Goal: Transaction & Acquisition: Purchase product/service

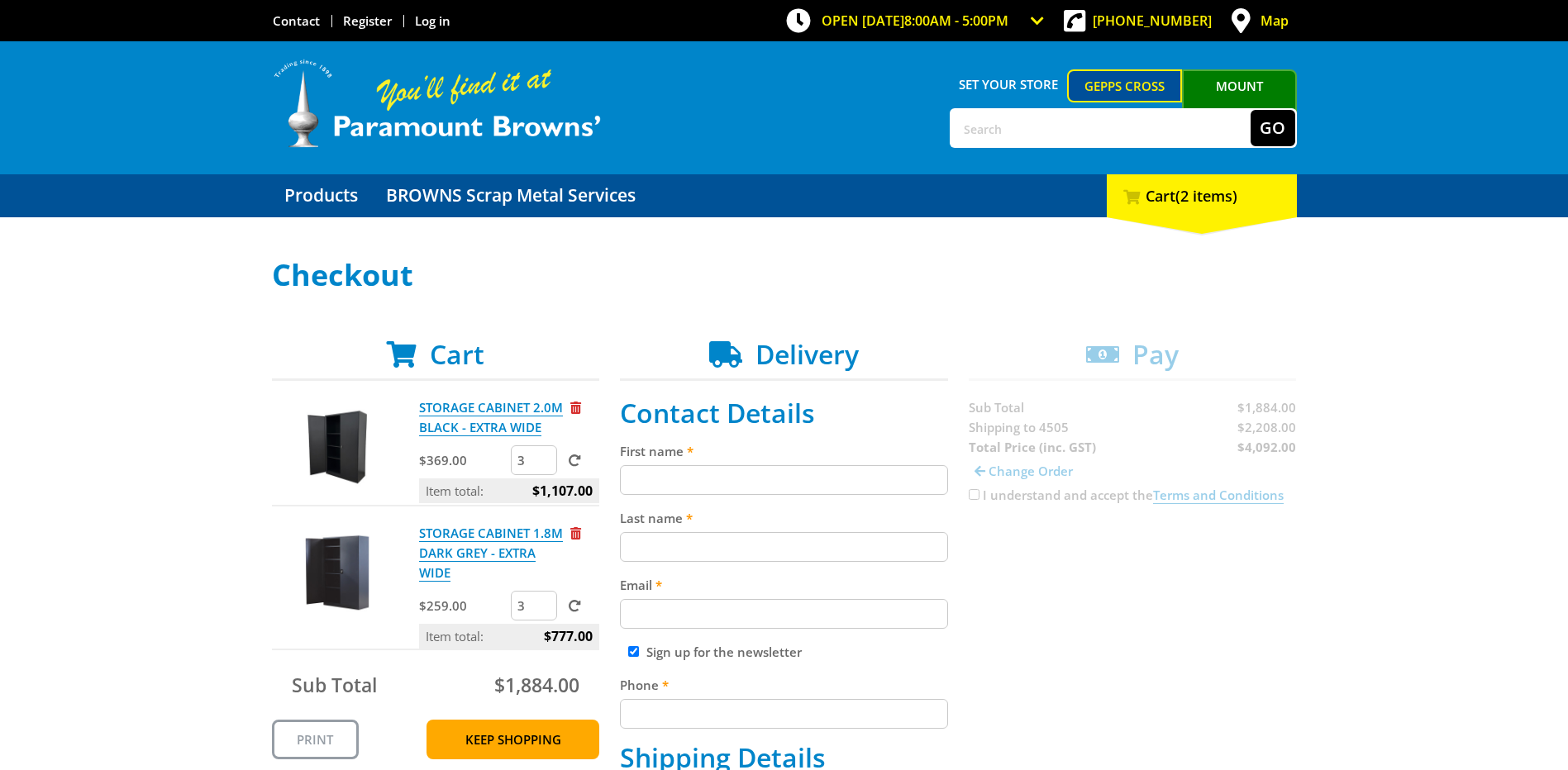
scroll to position [165, 0]
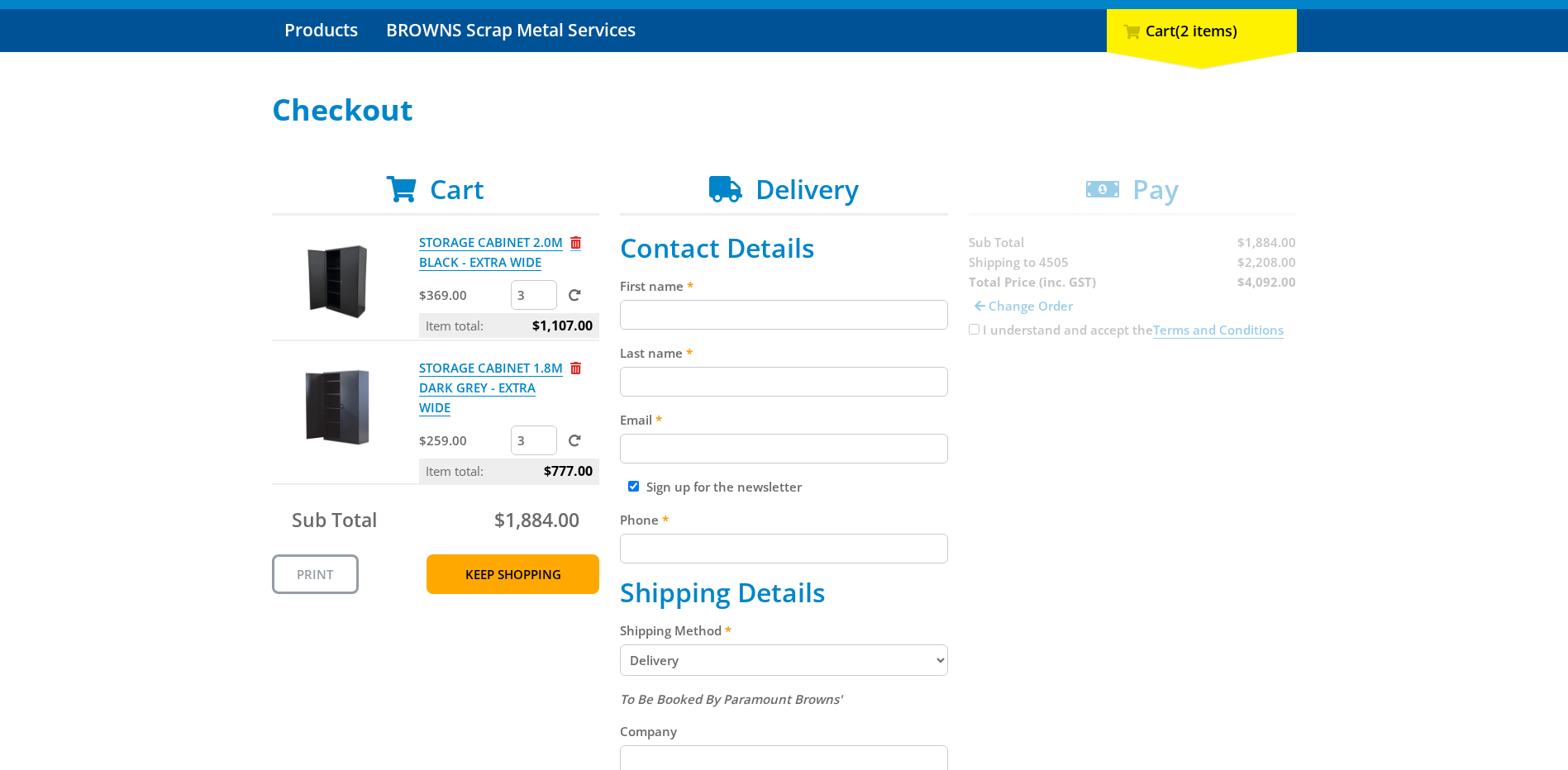
click at [579, 240] on span "Remove from cart" at bounding box center [575, 242] width 11 height 12
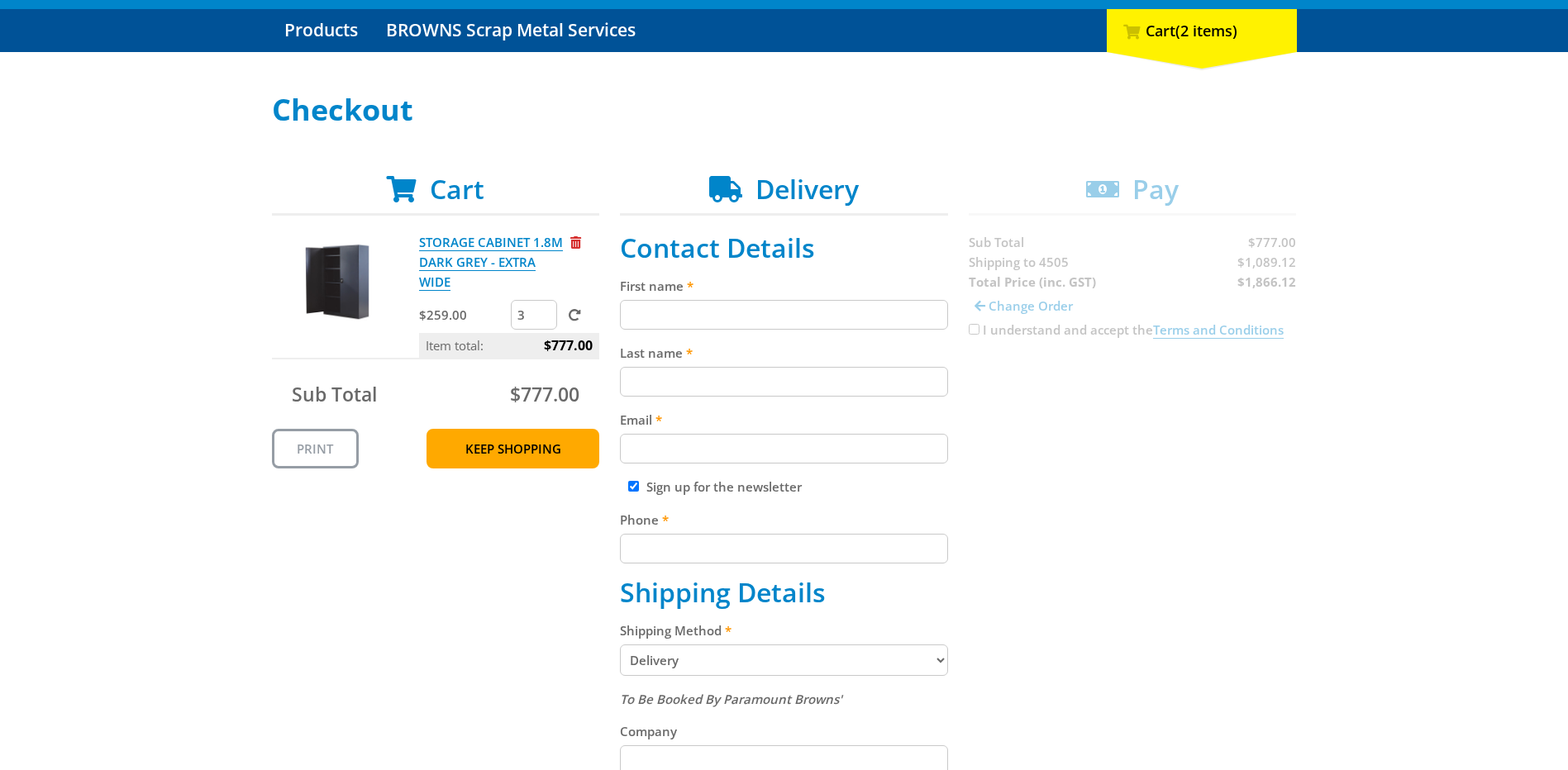
click at [721, 314] on input "First name" at bounding box center [784, 315] width 328 height 30
type input "[PERSON_NAME]"
type input "[EMAIL_ADDRESS][DOMAIN_NAME]"
type input "0417055161"
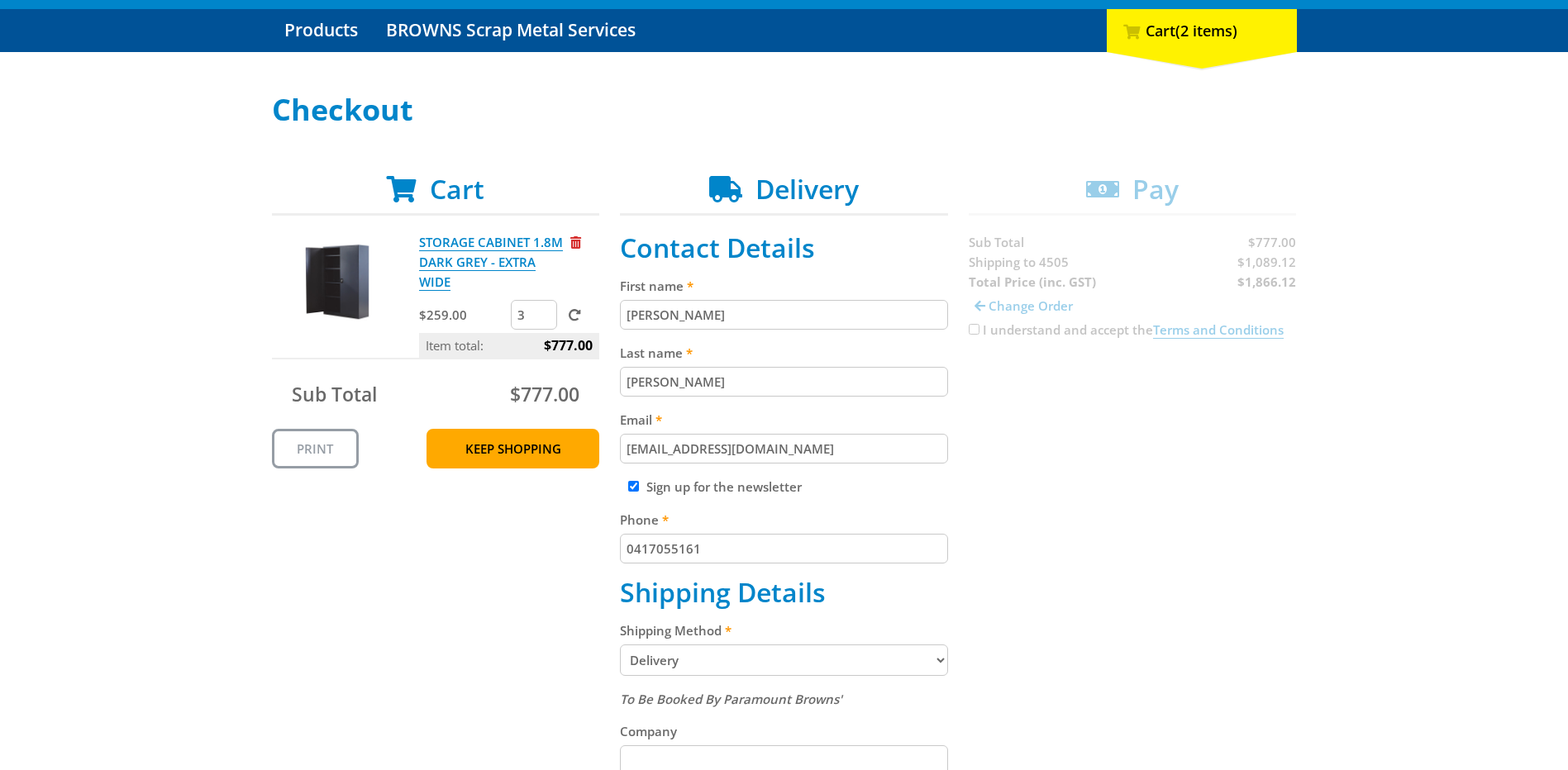
type input "[STREET_ADDRESS]"
type input "Burpengary"
select select "QLD"
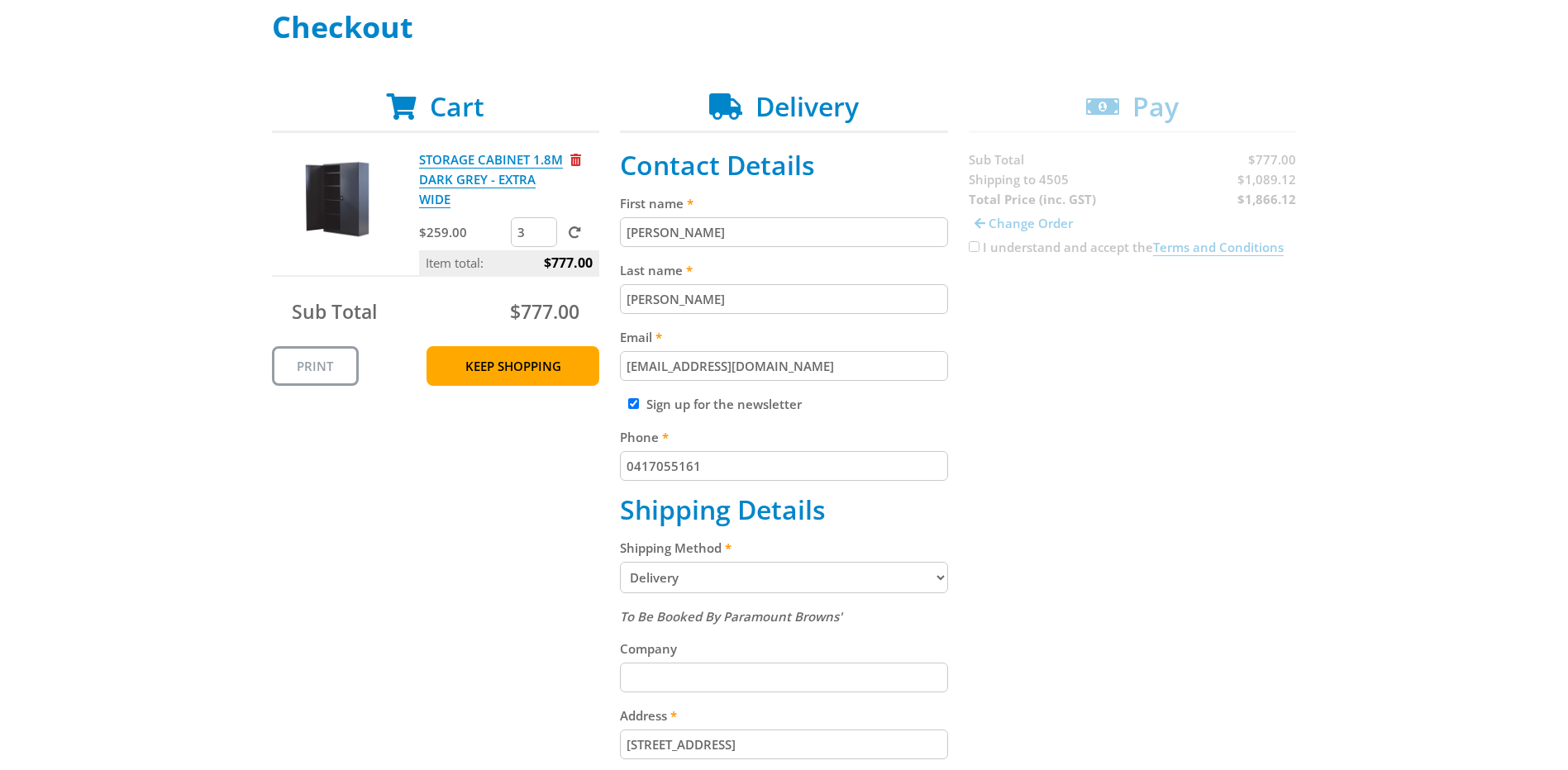
scroll to position [330, 0]
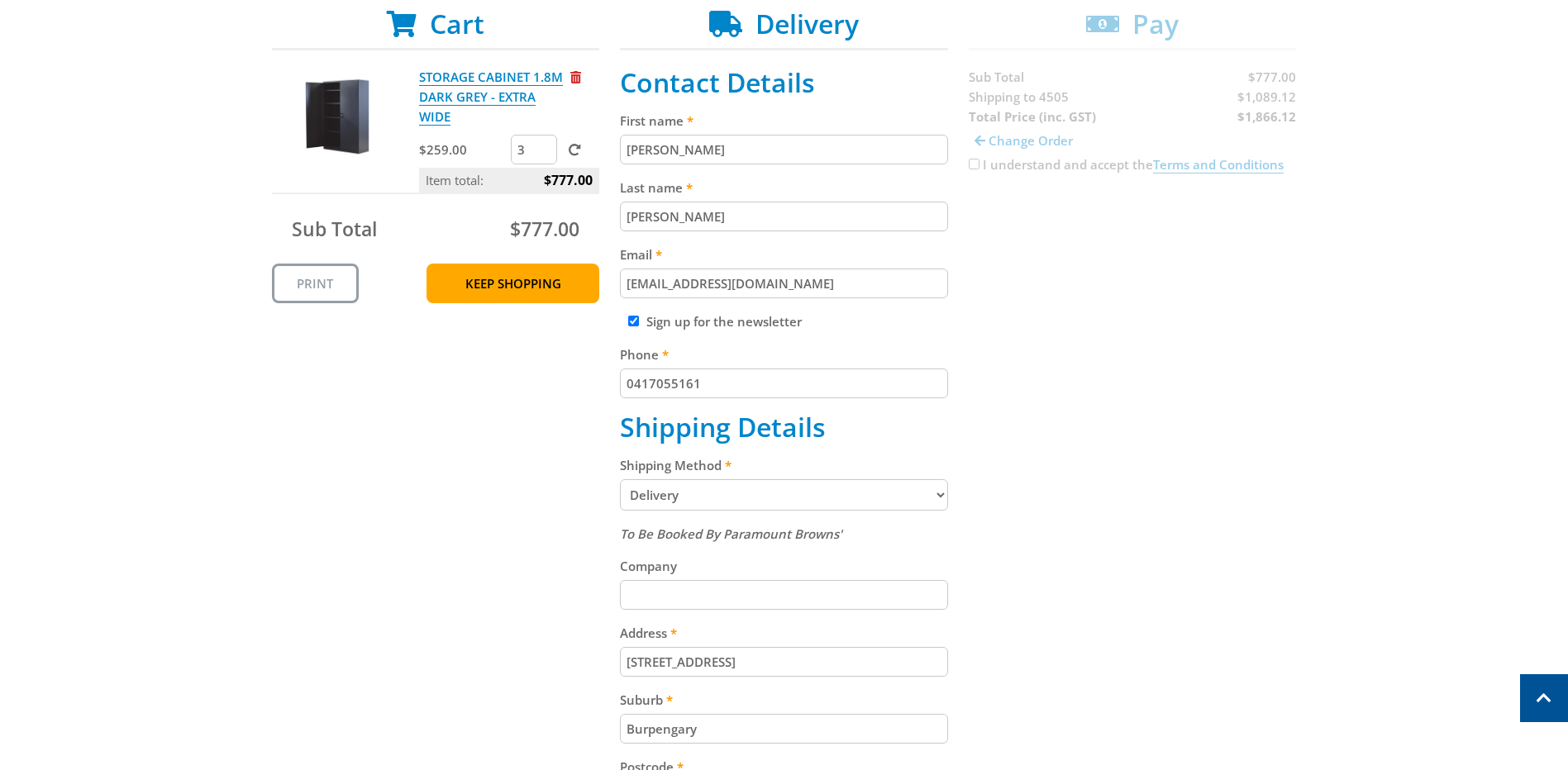
click at [683, 500] on select "Pickup from Gepps Cross Delivery" at bounding box center [784, 495] width 328 height 32
click at [620, 479] on select "Pickup from Gepps Cross Delivery" at bounding box center [784, 495] width 328 height 32
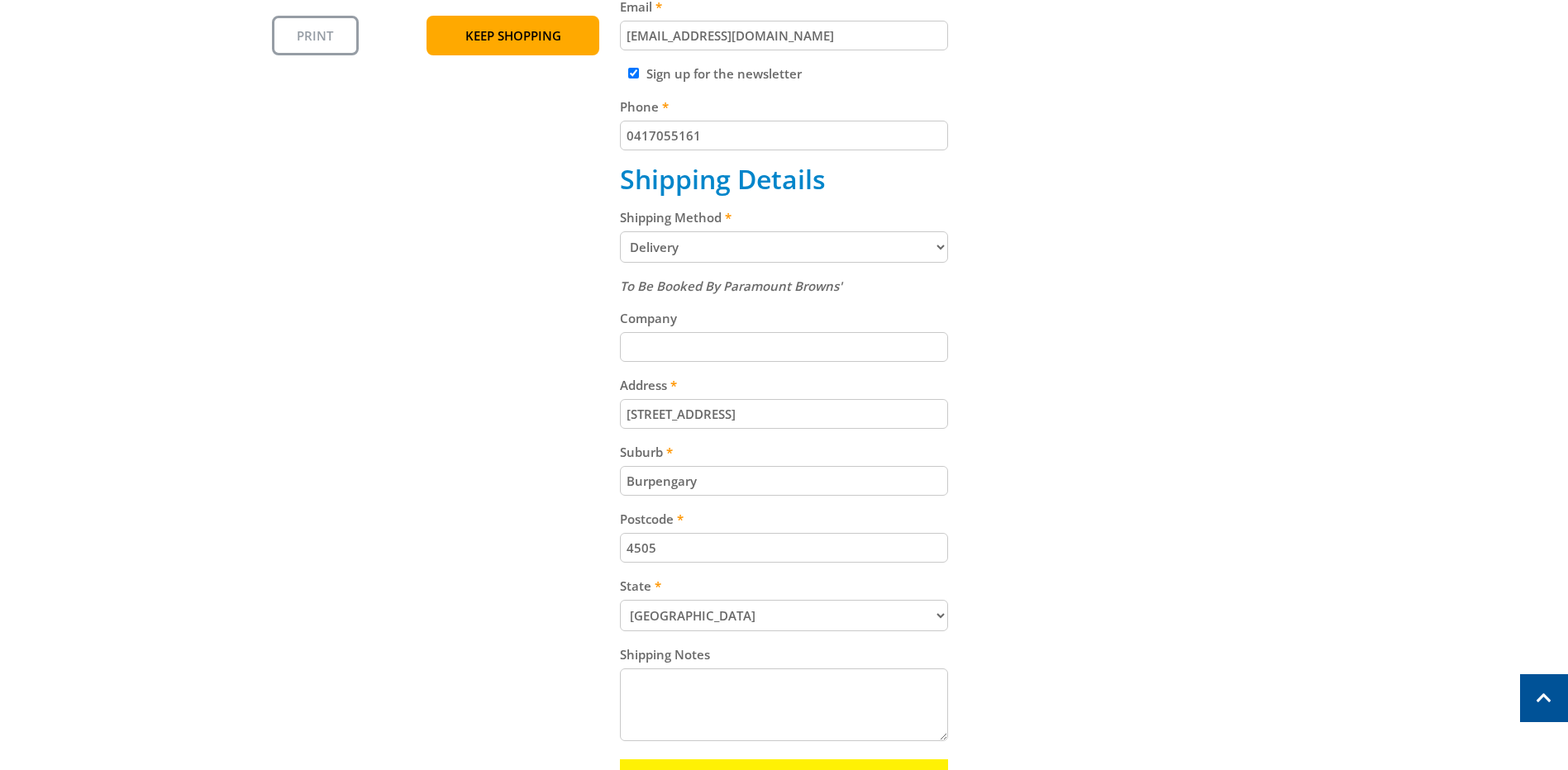
scroll to position [743, 0]
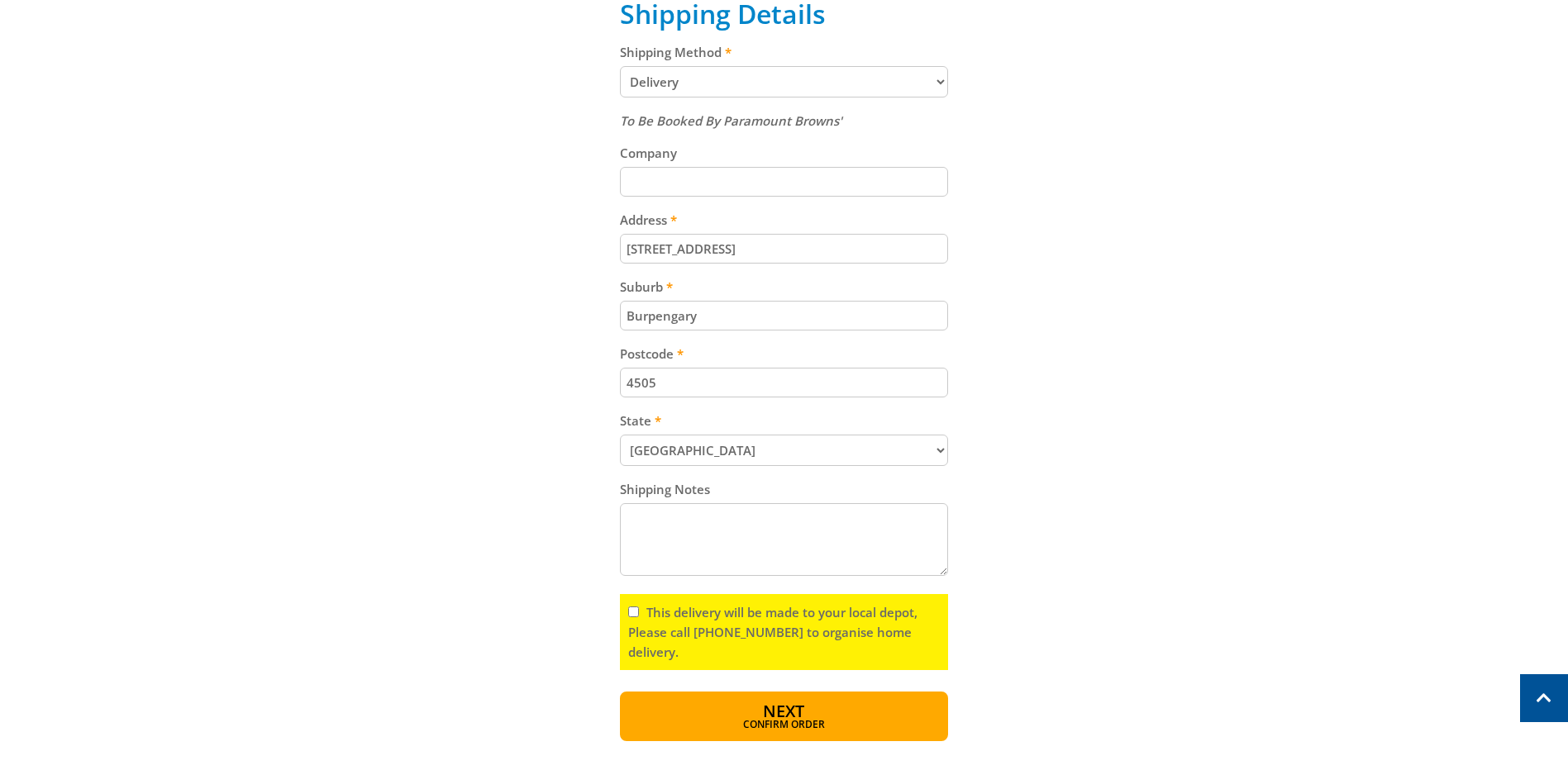
click at [629, 613] on input "This delivery will be made to your local depot, Please call [PHONE_NUMBER] to o…" at bounding box center [633, 611] width 11 height 11
checkbox input "true"
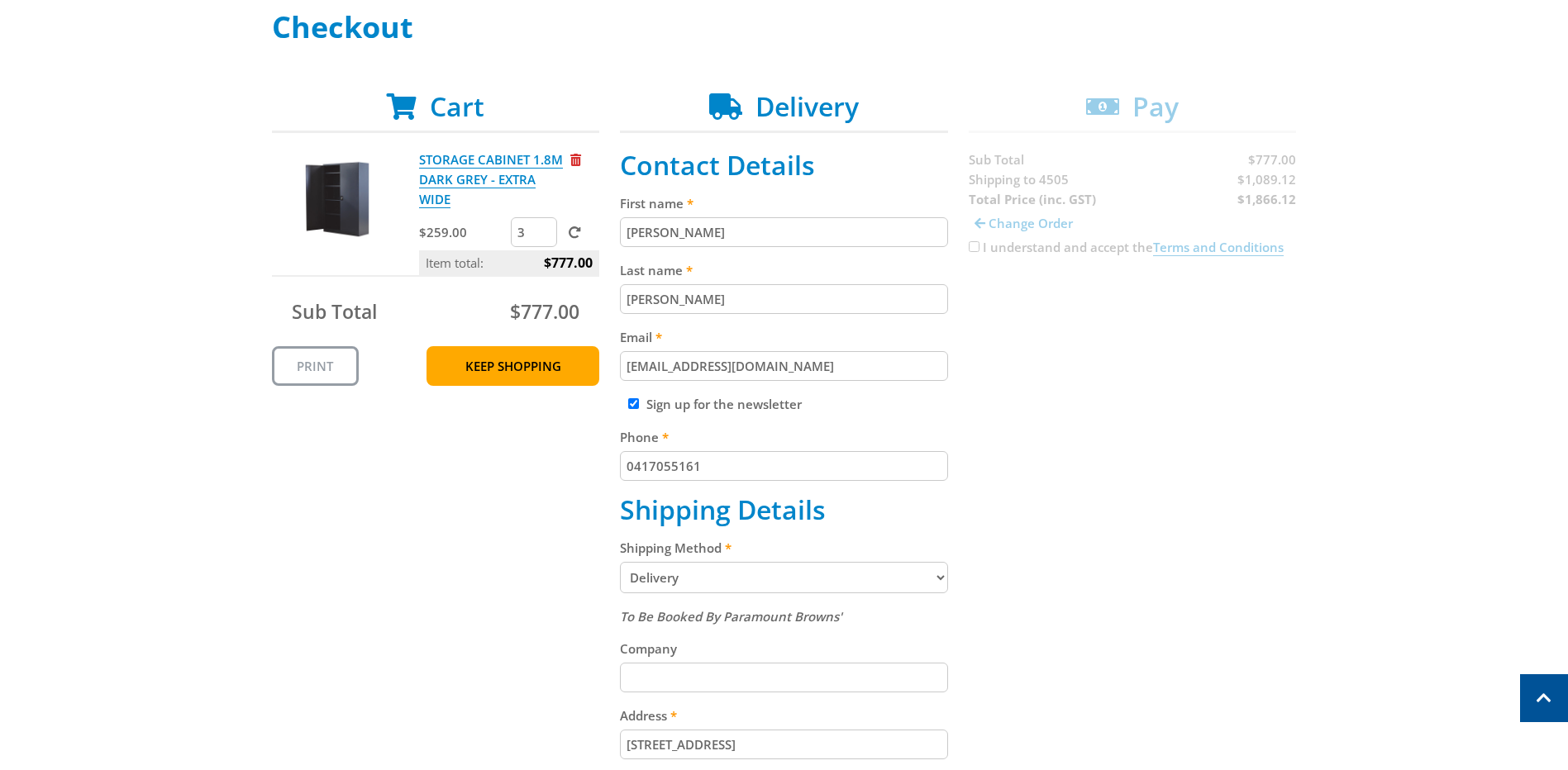
scroll to position [0, 0]
